Goal: Transaction & Acquisition: Obtain resource

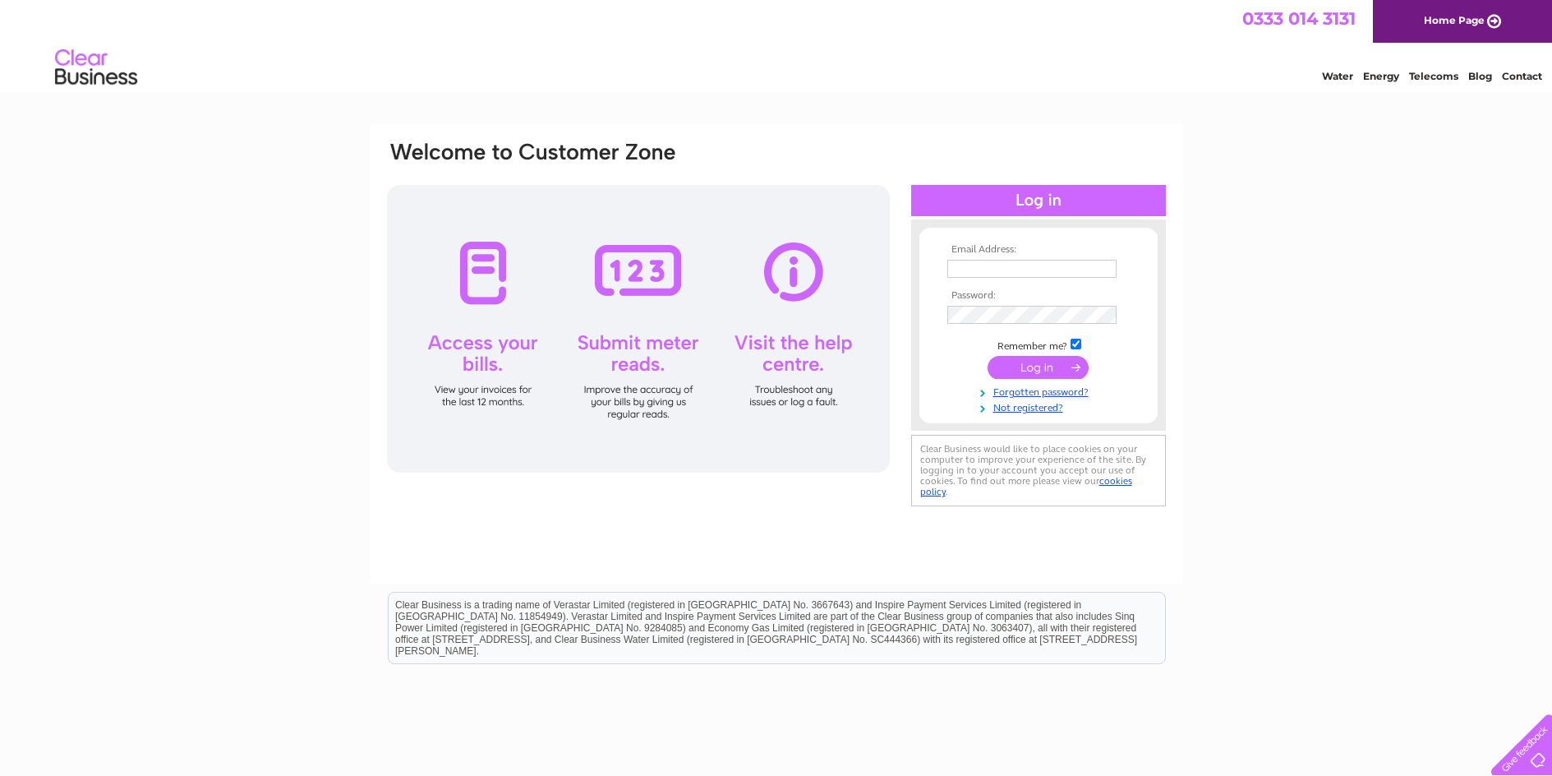
type input "[EMAIL_ADDRESS][DOMAIN_NAME]"
click at [1030, 368] on input "submit" at bounding box center [1038, 367] width 101 height 23
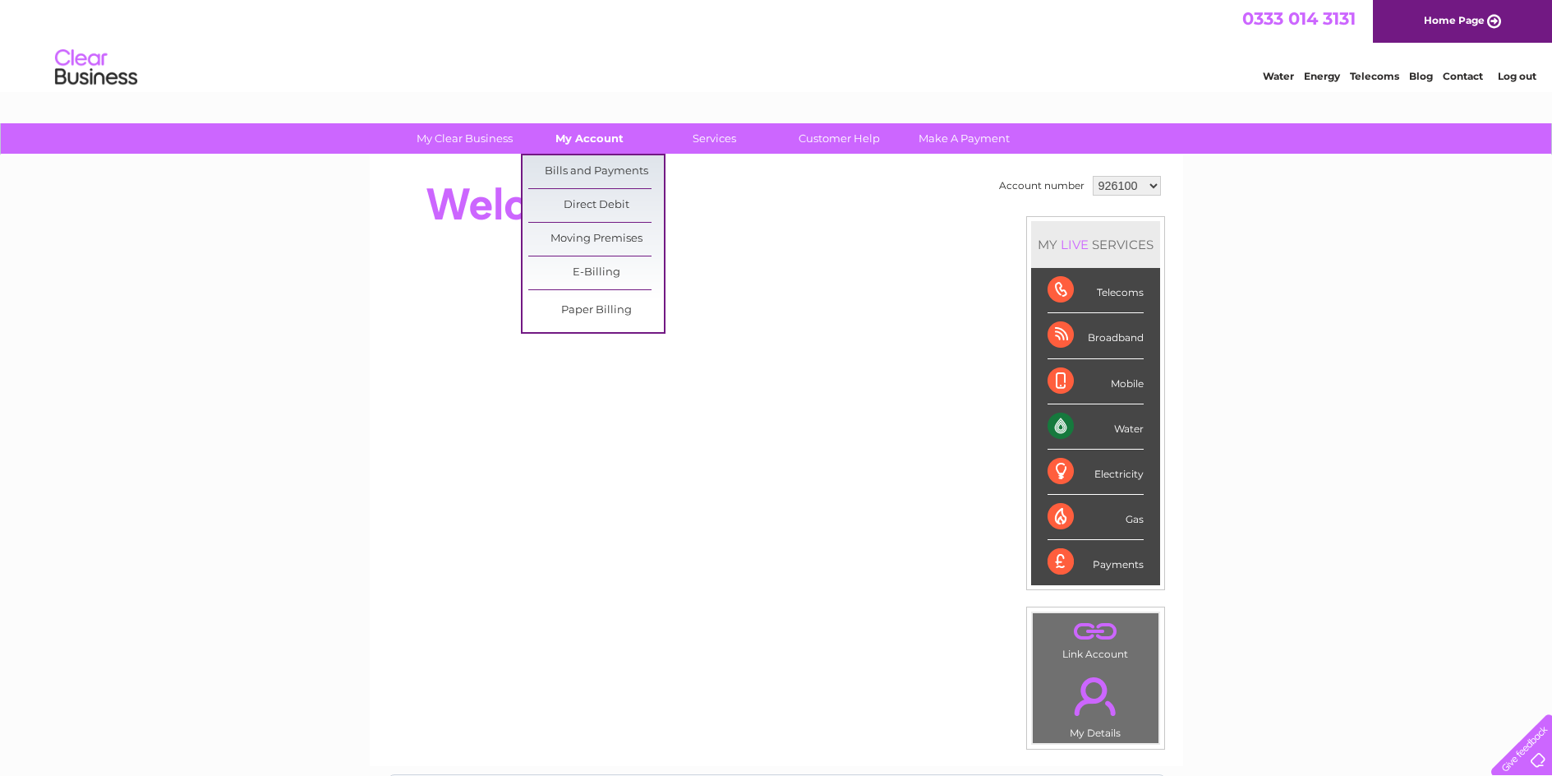
click at [573, 136] on link "My Account" at bounding box center [590, 138] width 136 height 30
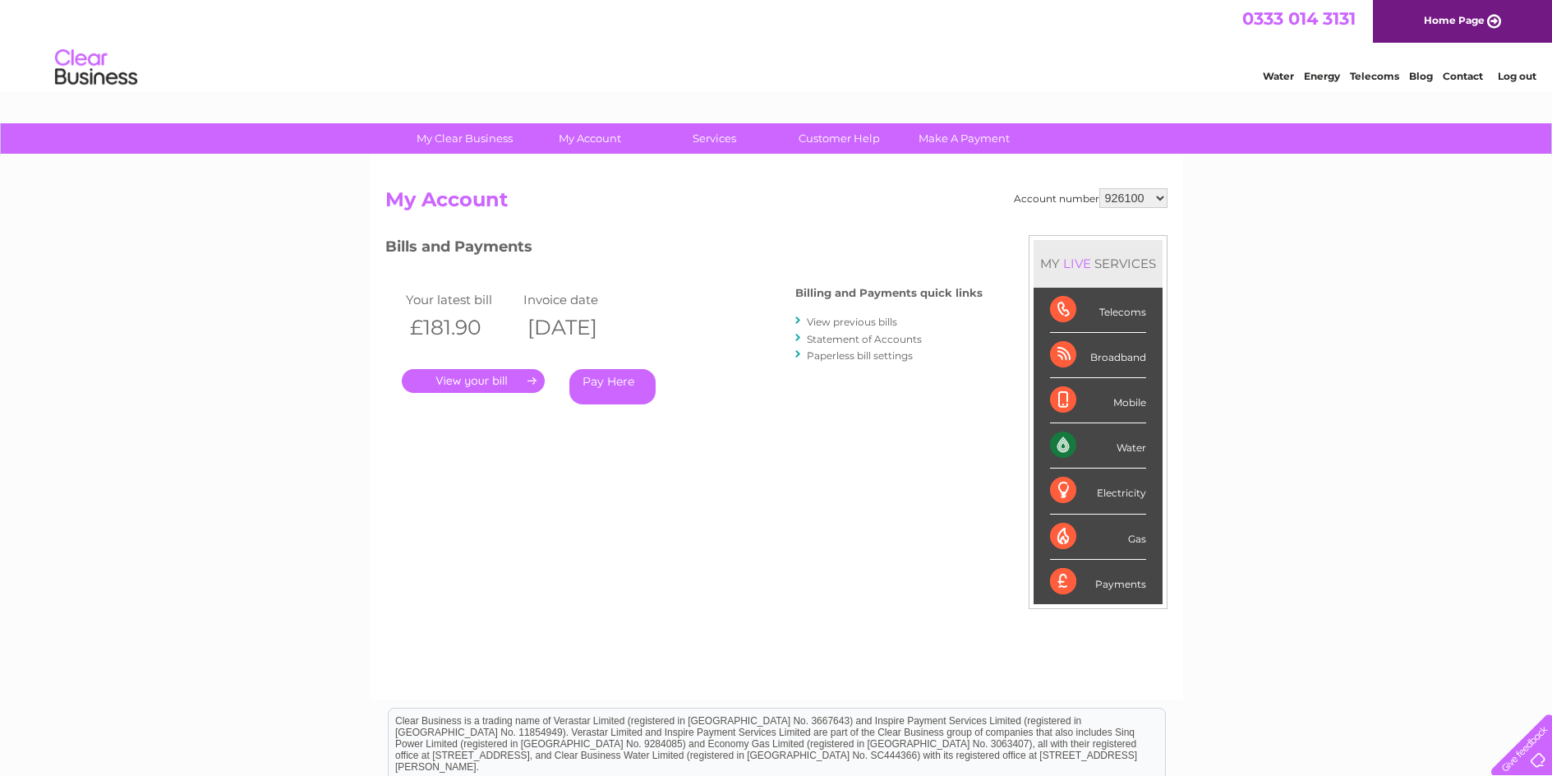
click at [480, 380] on link "." at bounding box center [473, 381] width 143 height 24
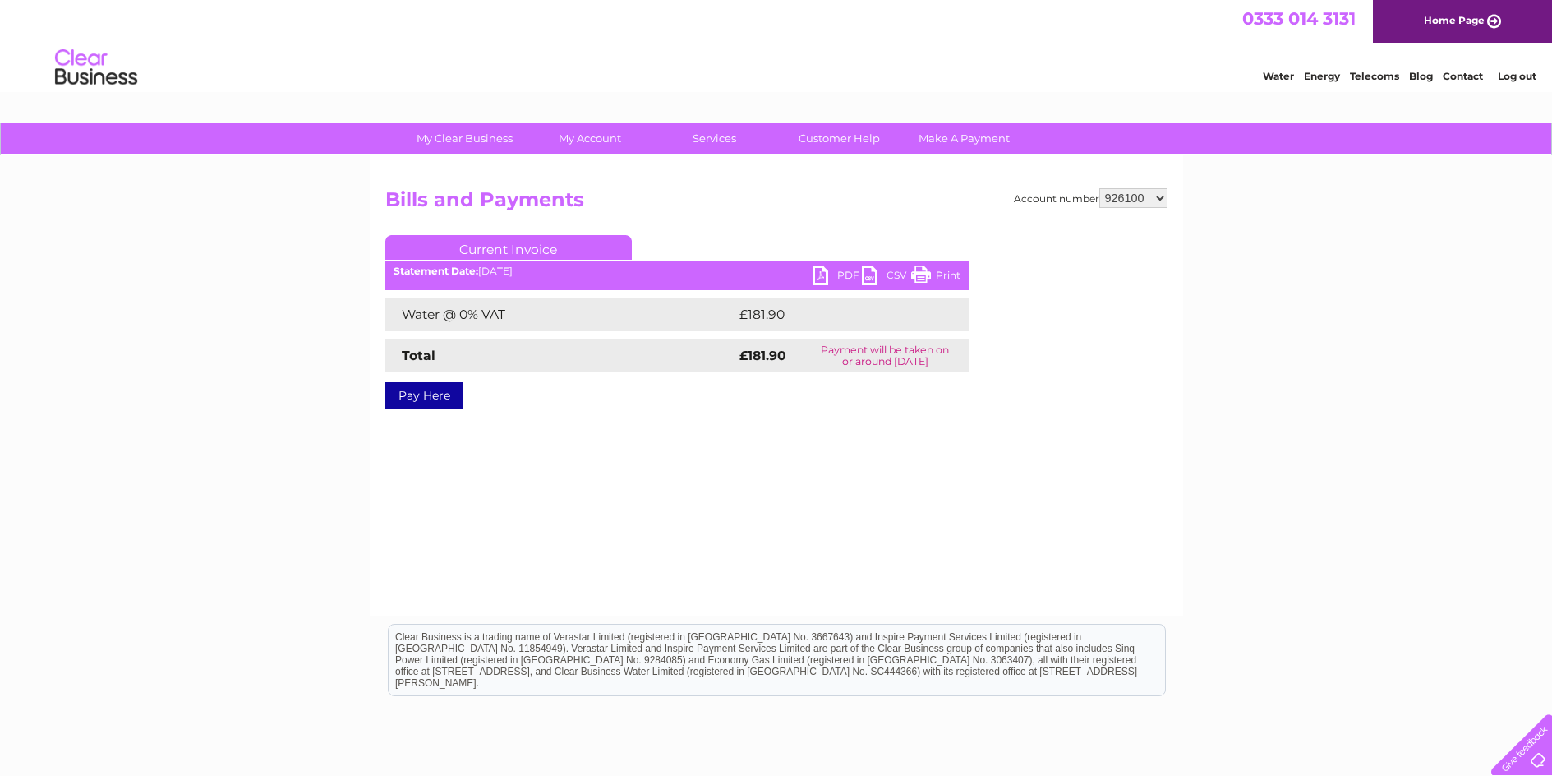
click at [823, 274] on link "PDF" at bounding box center [837, 277] width 49 height 24
click at [839, 275] on link "PDF" at bounding box center [837, 277] width 49 height 24
